Goal: Transaction & Acquisition: Purchase product/service

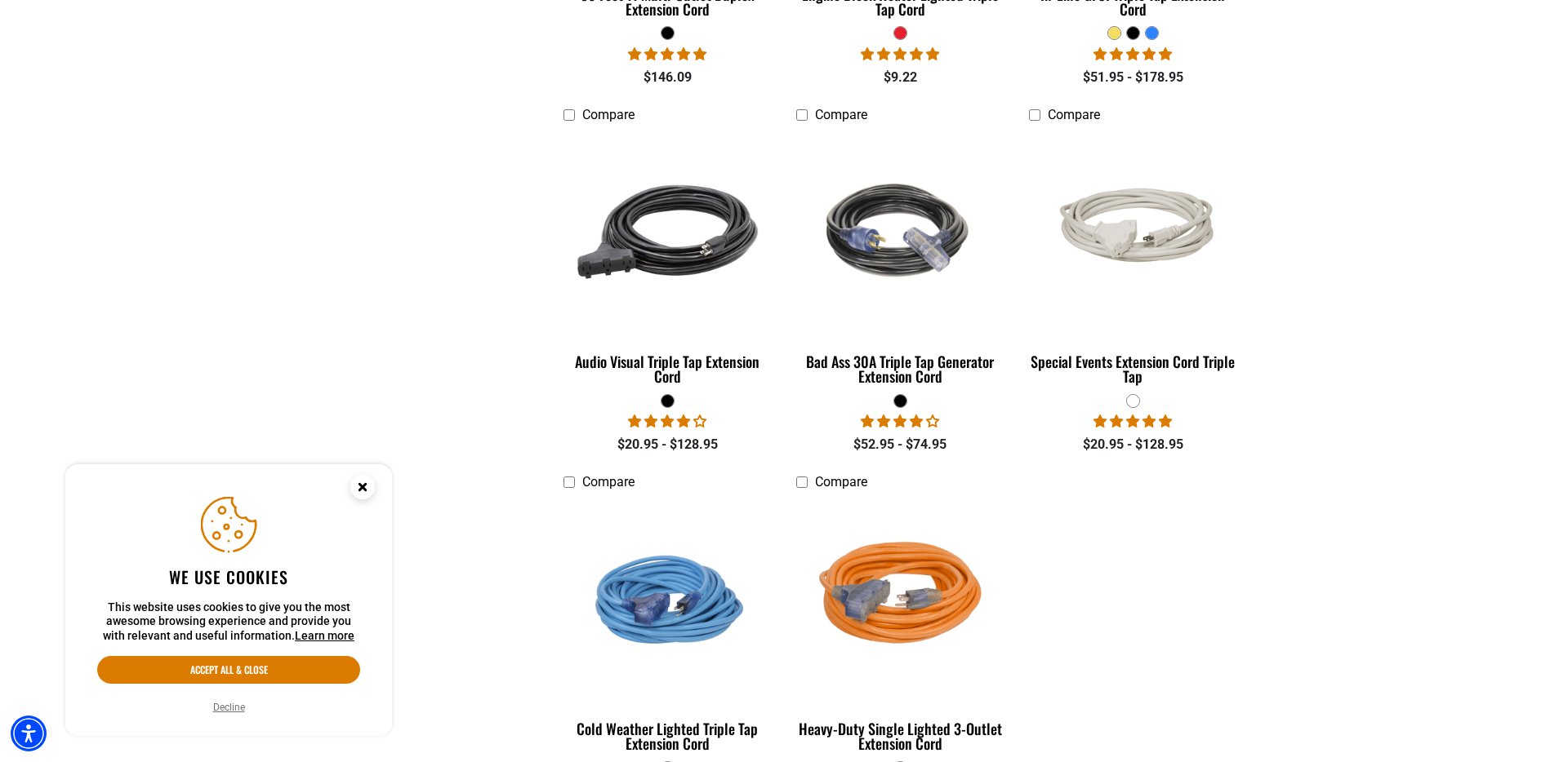
scroll to position [1102, 0]
click at [1186, 356] on div "Special Events Extension Cord Triple Tap" at bounding box center [1133, 368] width 209 height 29
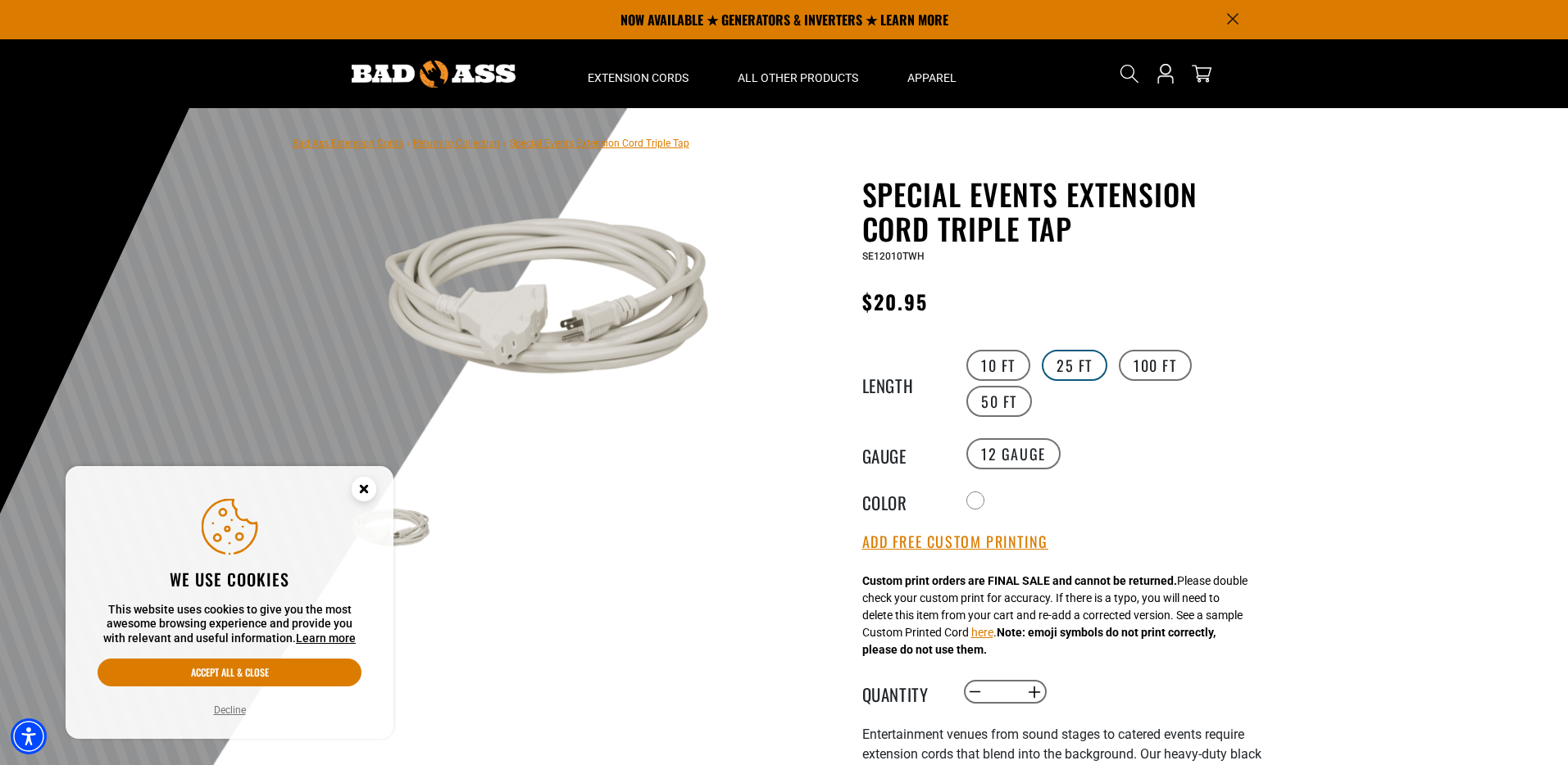
click at [1061, 364] on label "25 FT" at bounding box center [1074, 366] width 65 height 31
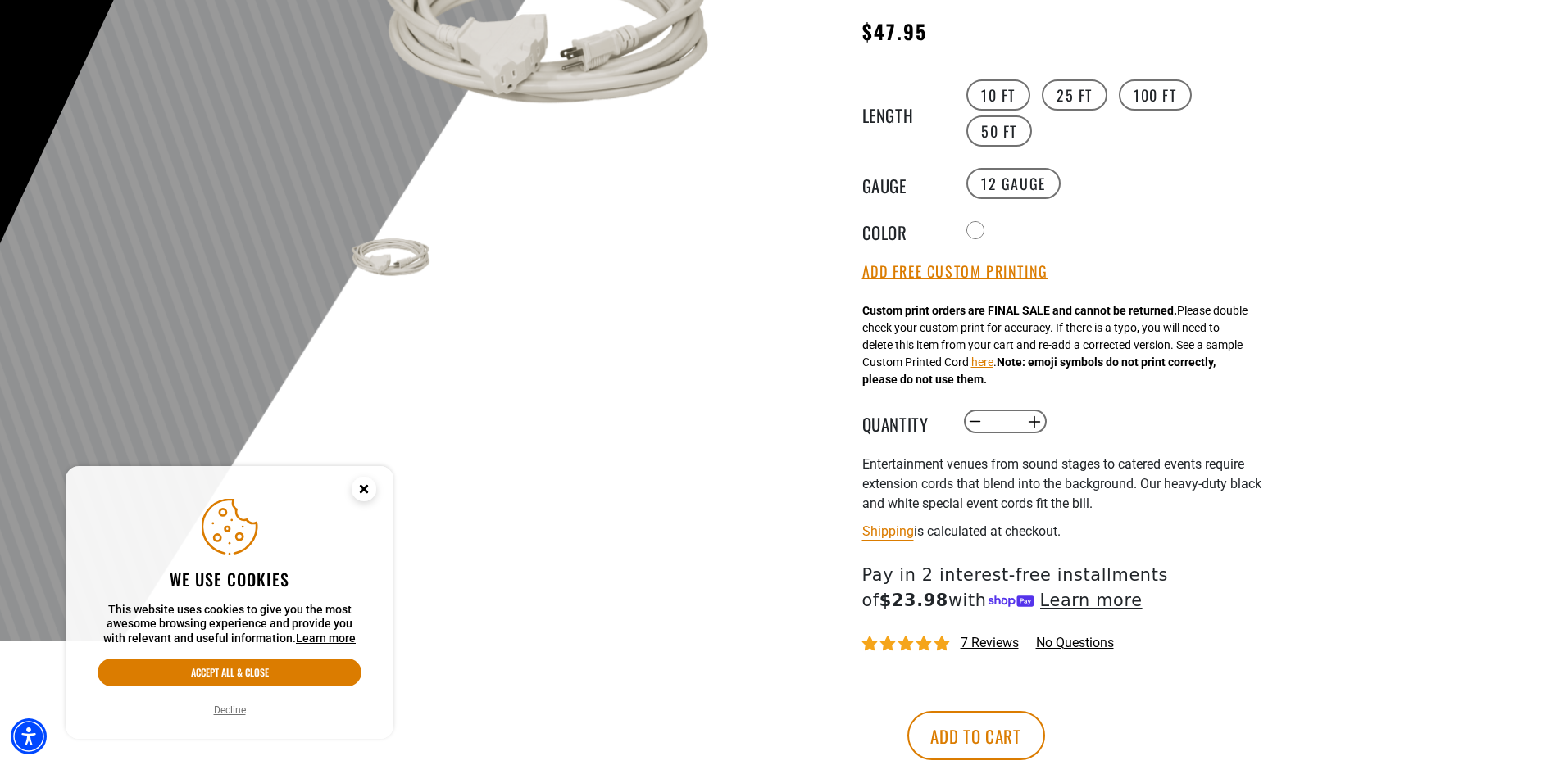
scroll to position [306, 0]
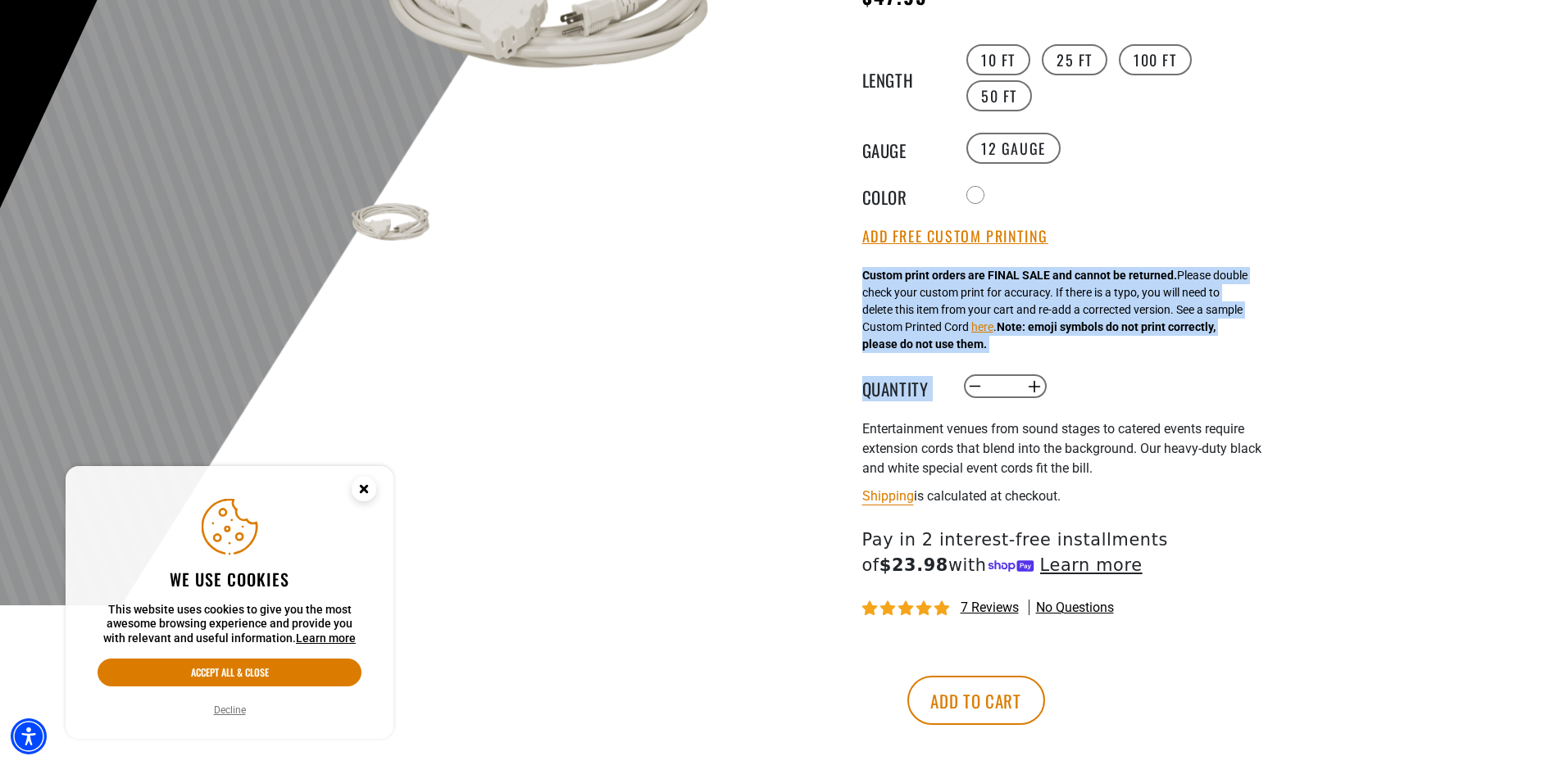
drag, startPoint x: 837, startPoint y: 251, endPoint x: 1201, endPoint y: 373, distance: 383.9
click at [1154, 373] on div "Special Events Extension Cord Triple Tap Special Events Extension Cord Triple T…" at bounding box center [1030, 335] width 467 height 927
drag, startPoint x: 1138, startPoint y: 355, endPoint x: 851, endPoint y: 269, distance: 299.6
click at [851, 269] on div "Special Events Extension Cord Triple Tap Special Events Extension Cord Triple T…" at bounding box center [1030, 335] width 467 height 927
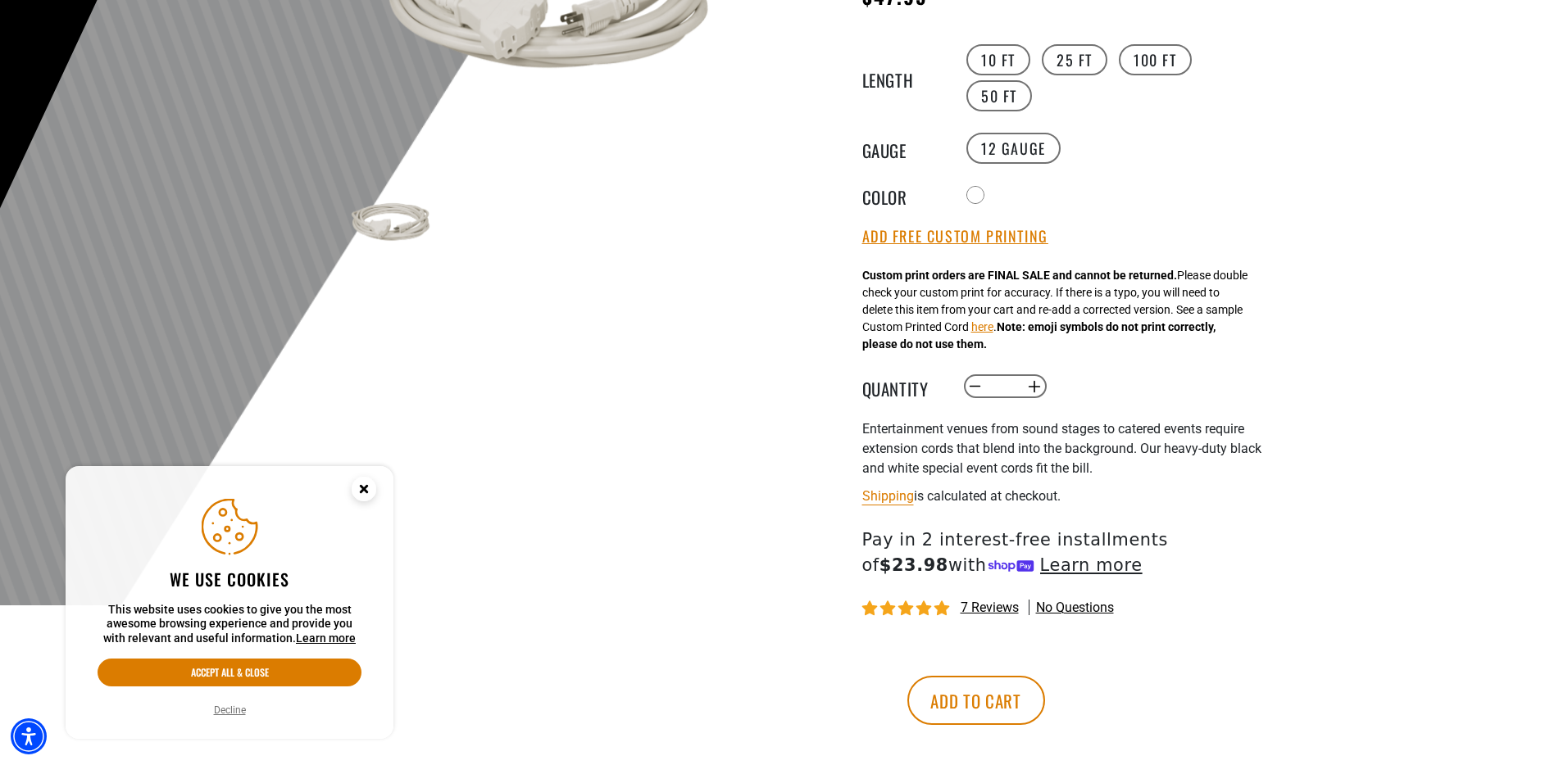
click at [851, 269] on div "Special Events Extension Cord Triple Tap Special Events Extension Cord Triple T…" at bounding box center [1030, 335] width 467 height 927
